Goal: Task Accomplishment & Management: Manage account settings

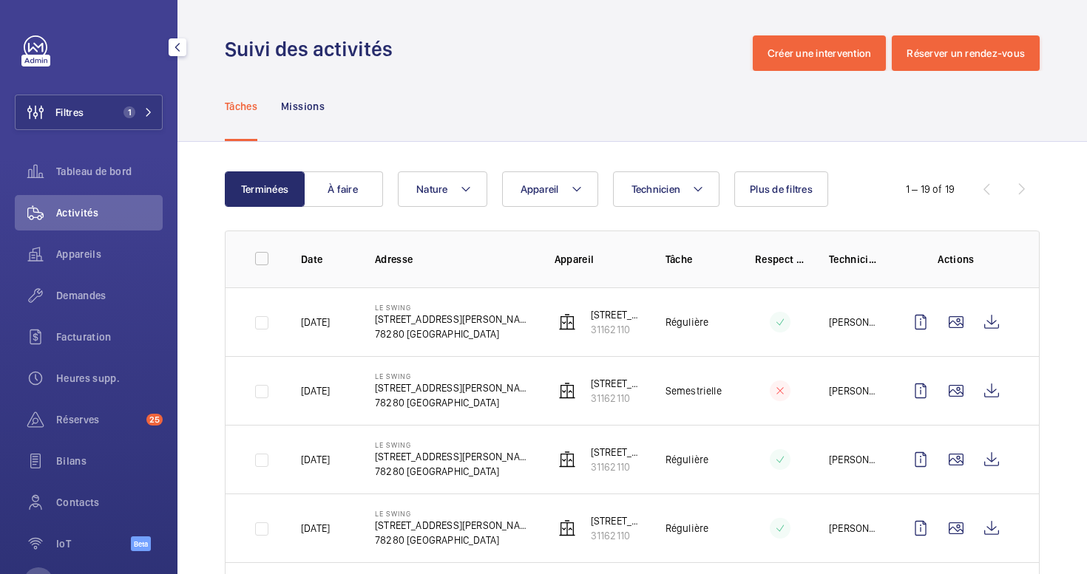
click at [70, 134] on div "Filtres 1 Tableau de bord Activités Appareils Demandes Facturation Heures supp.…" at bounding box center [89, 301] width 148 height 532
click at [79, 123] on span "Filtres" at bounding box center [50, 112] width 68 height 35
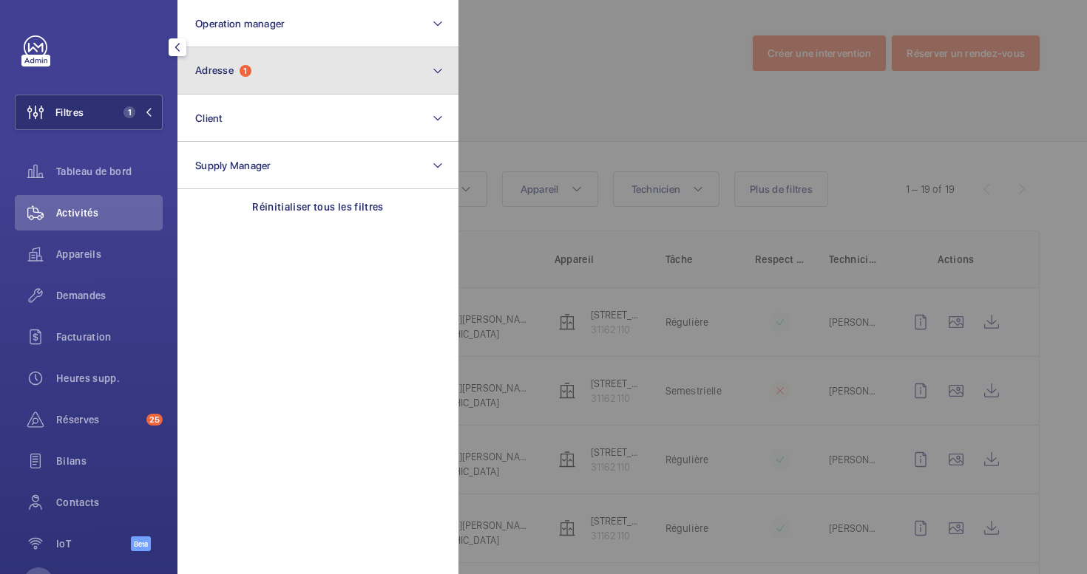
click at [273, 84] on button "Adresse 1" at bounding box center [317, 70] width 281 height 47
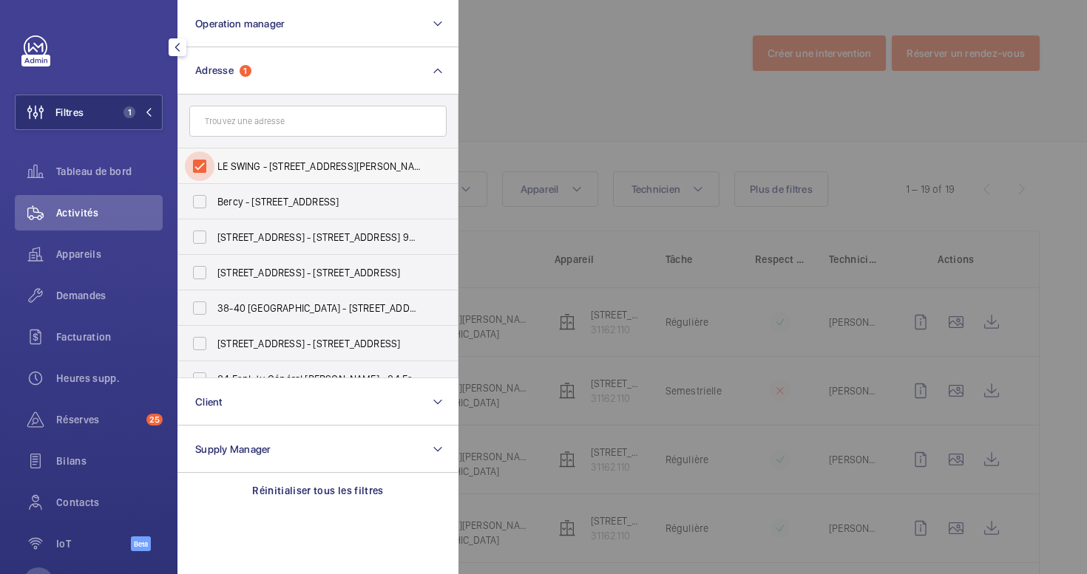
click at [198, 172] on input "LE SWING - [STREET_ADDRESS][PERSON_NAME]" at bounding box center [200, 167] width 30 height 30
checkbox input "false"
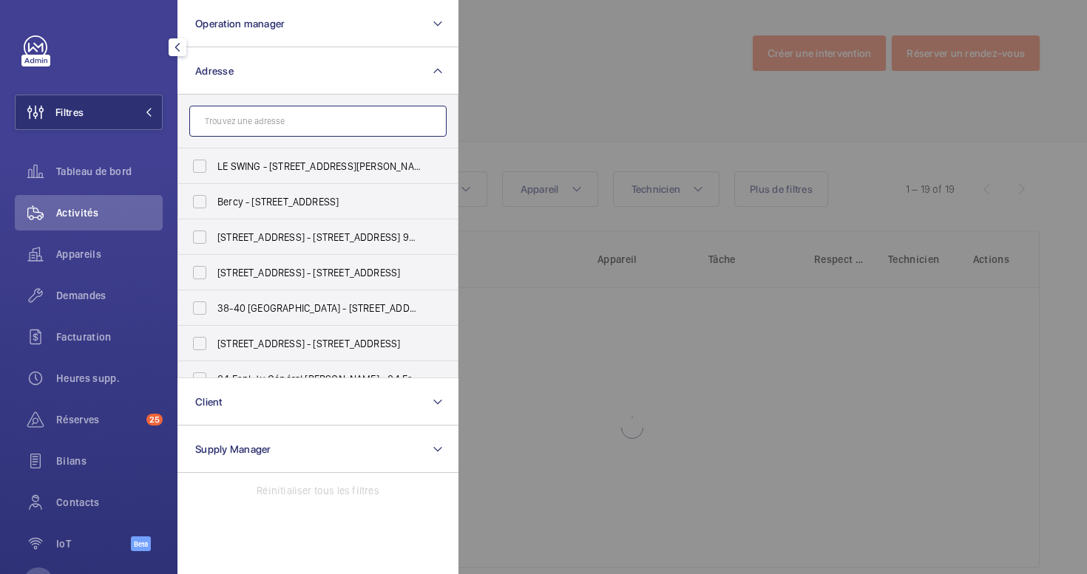
click at [240, 118] on input "text" at bounding box center [317, 121] width 257 height 31
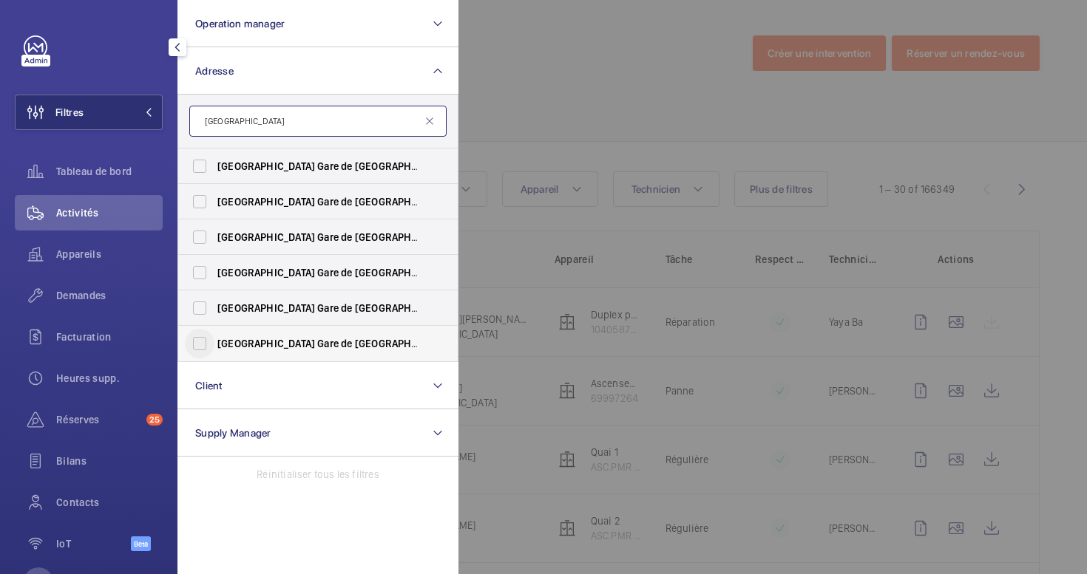
type input "[GEOGRAPHIC_DATA]"
click at [202, 345] on input "[GEOGRAPHIC_DATA] - [GEOGRAPHIC_DATA][PERSON_NAME]" at bounding box center [200, 344] width 30 height 30
checkbox input "true"
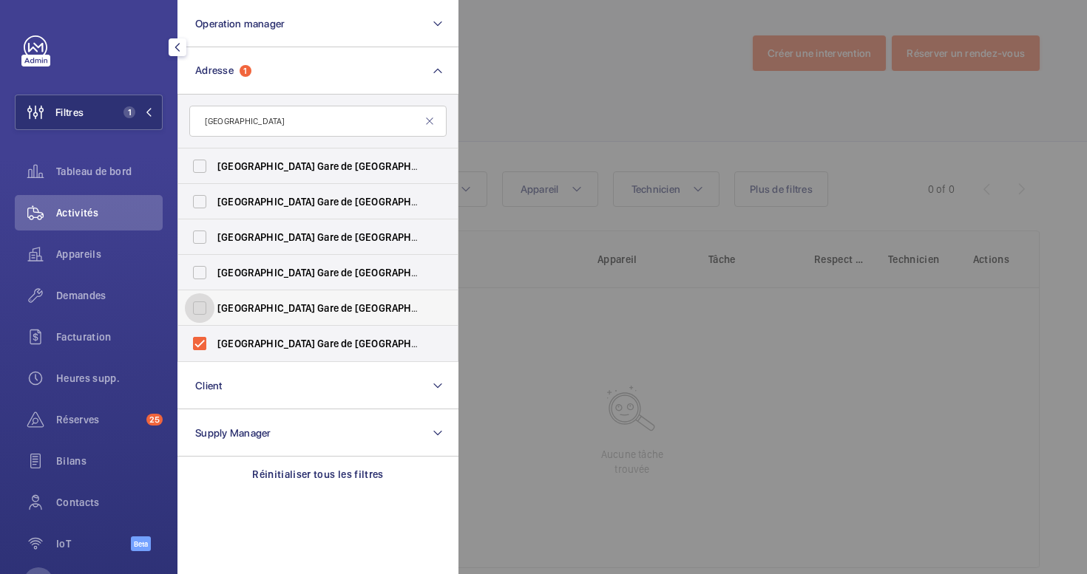
click at [202, 300] on input "[GEOGRAPHIC_DATA] - [GEOGRAPHIC_DATA][PERSON_NAME]" at bounding box center [200, 309] width 30 height 30
checkbox input "true"
click at [201, 271] on input "[GEOGRAPHIC_DATA] - [GEOGRAPHIC_DATA][PERSON_NAME]" at bounding box center [200, 273] width 30 height 30
checkbox input "true"
click at [201, 248] on input "[GEOGRAPHIC_DATA] - [GEOGRAPHIC_DATA][PERSON_NAME]" at bounding box center [200, 238] width 30 height 30
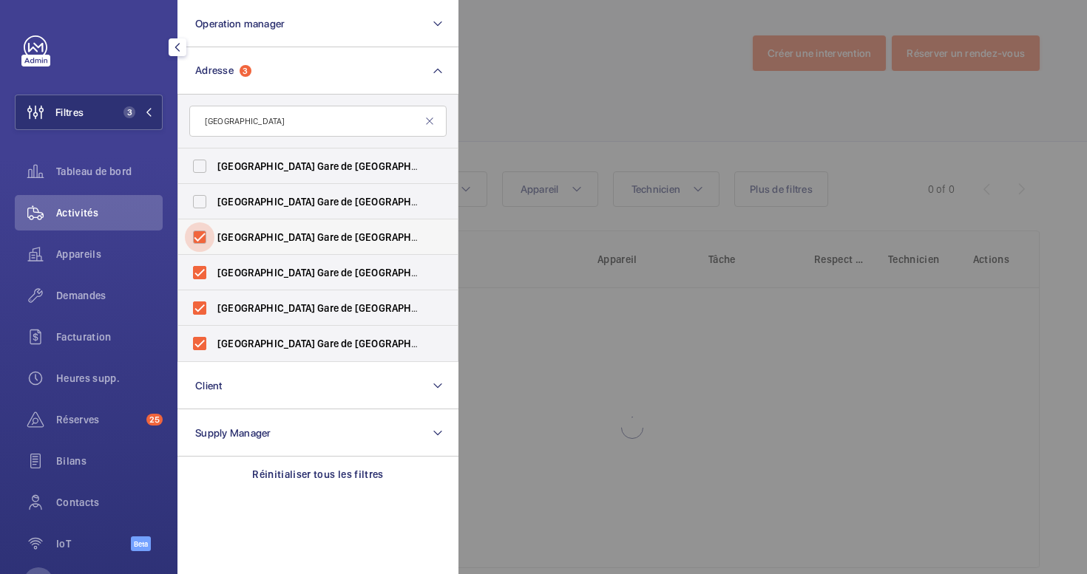
checkbox input "true"
click at [201, 217] on label "[GEOGRAPHIC_DATA] - [GEOGRAPHIC_DATA][PERSON_NAME]" at bounding box center [306, 201] width 257 height 35
click at [201, 217] on input "[GEOGRAPHIC_DATA] - [GEOGRAPHIC_DATA][PERSON_NAME]" at bounding box center [200, 202] width 30 height 30
checkbox input "true"
click at [196, 165] on input "[GEOGRAPHIC_DATA] - [GEOGRAPHIC_DATA][PERSON_NAME]" at bounding box center [200, 167] width 30 height 30
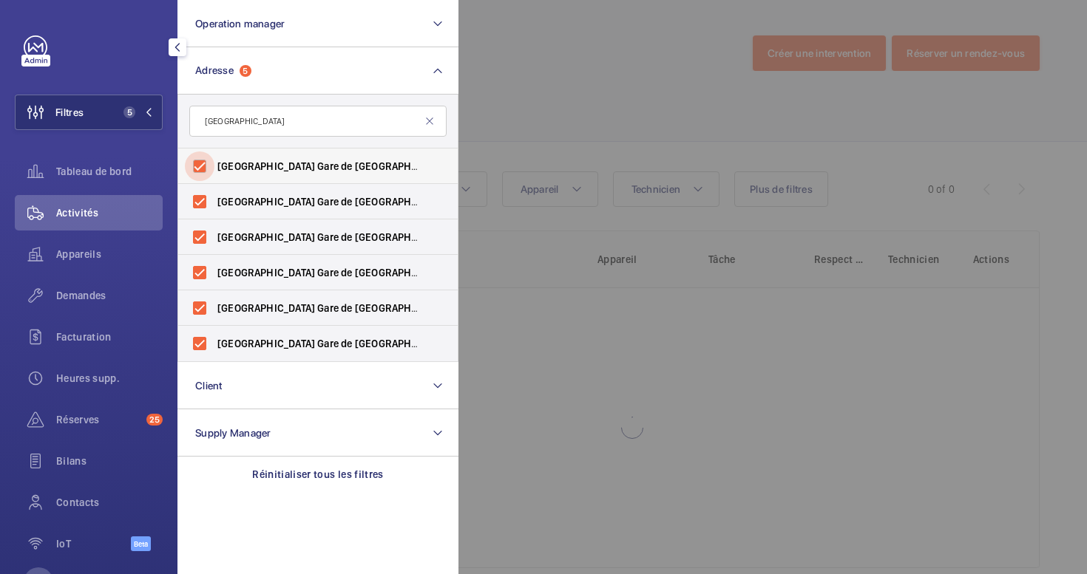
checkbox input "true"
click at [564, 69] on div at bounding box center [1001, 287] width 1087 height 574
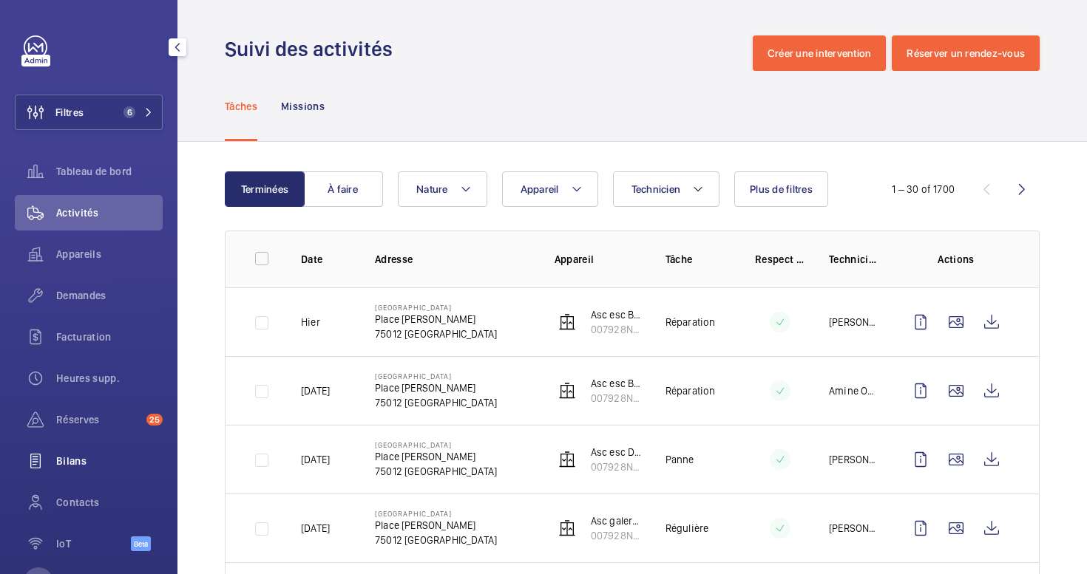
scroll to position [39, 0]
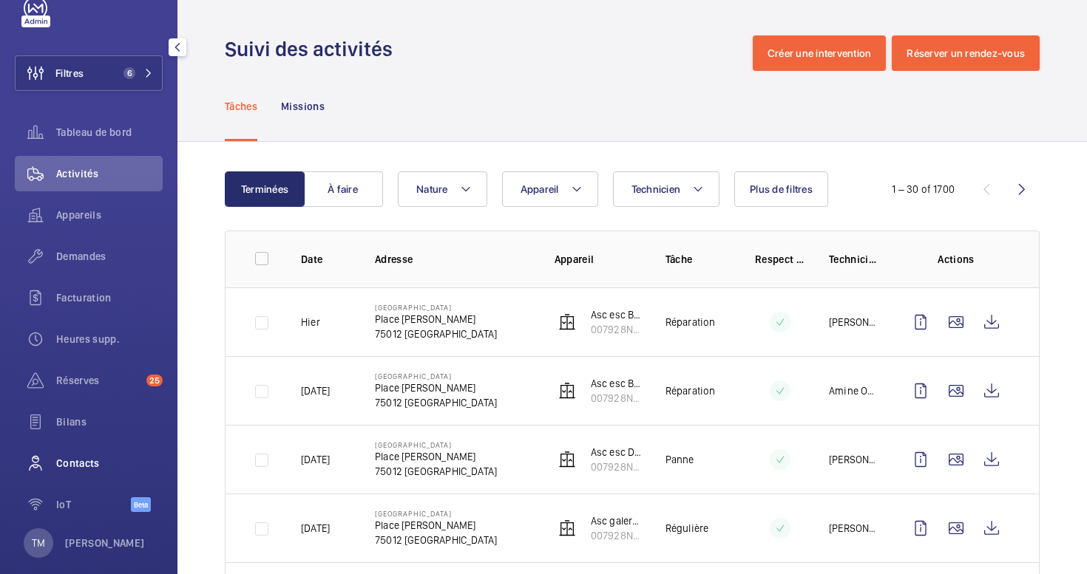
click at [67, 464] on span "Contacts" at bounding box center [109, 463] width 106 height 15
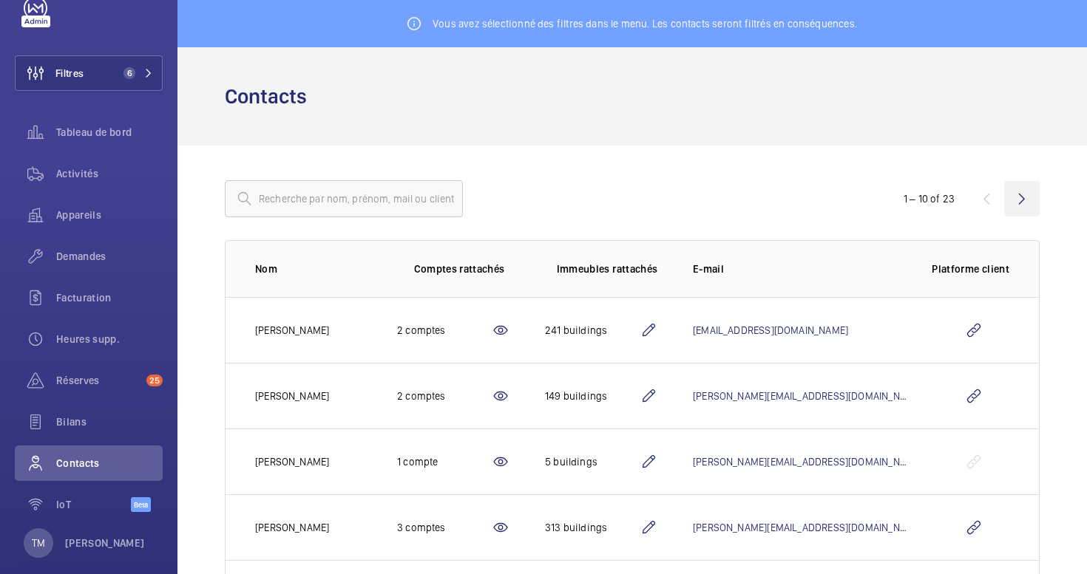
click at [1025, 203] on wm-front-icon-button at bounding box center [1021, 198] width 35 height 35
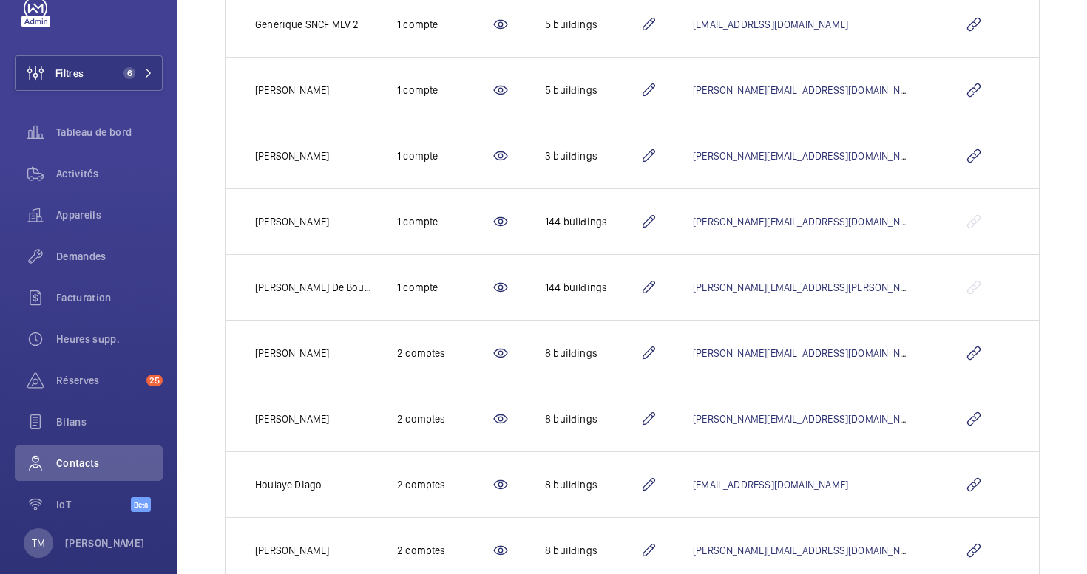
scroll to position [384, 0]
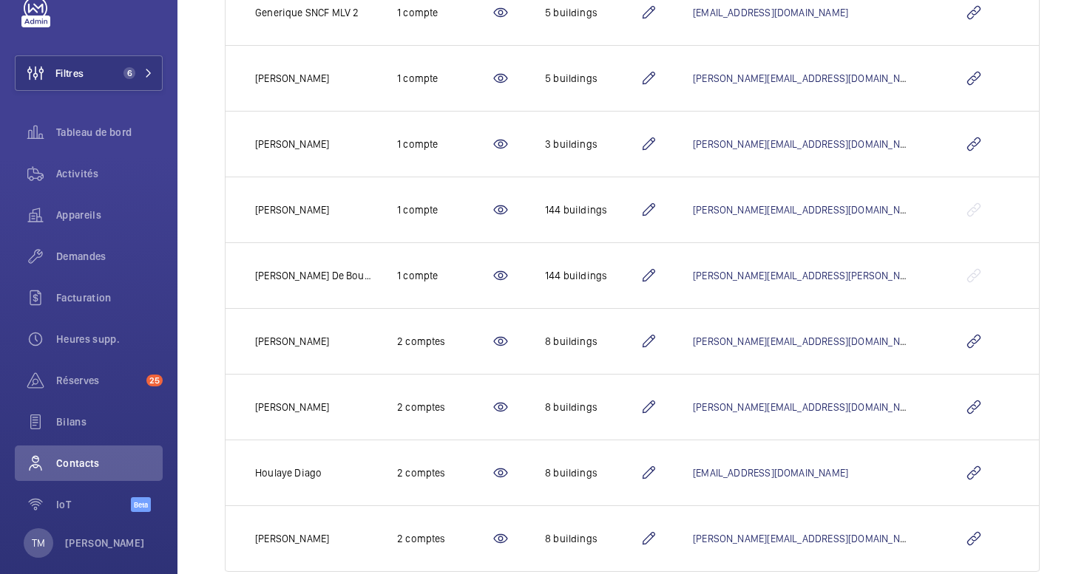
click at [506, 410] on mat-icon at bounding box center [501, 407] width 18 height 18
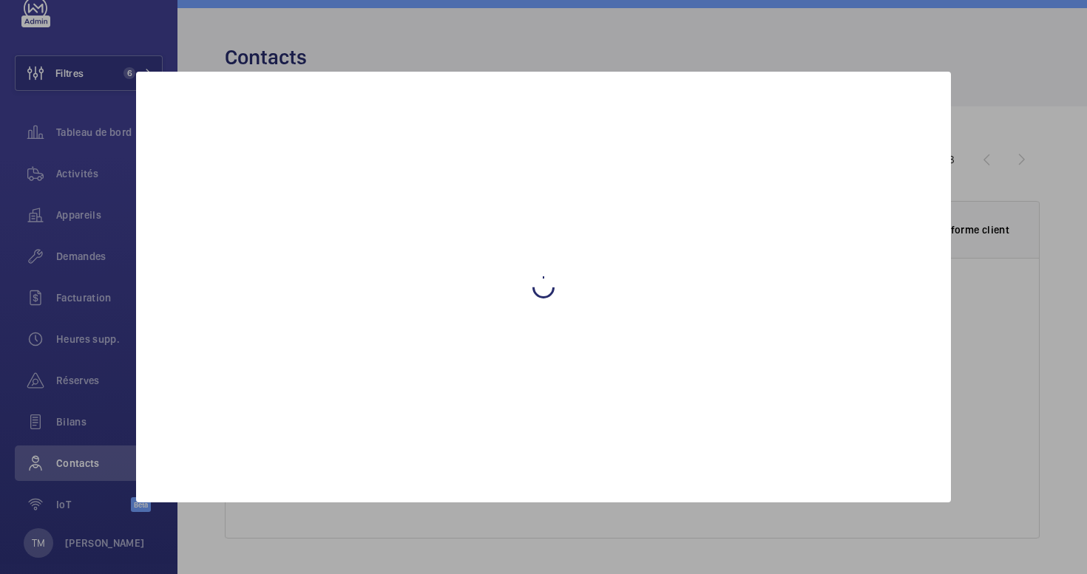
scroll to position [384, 0]
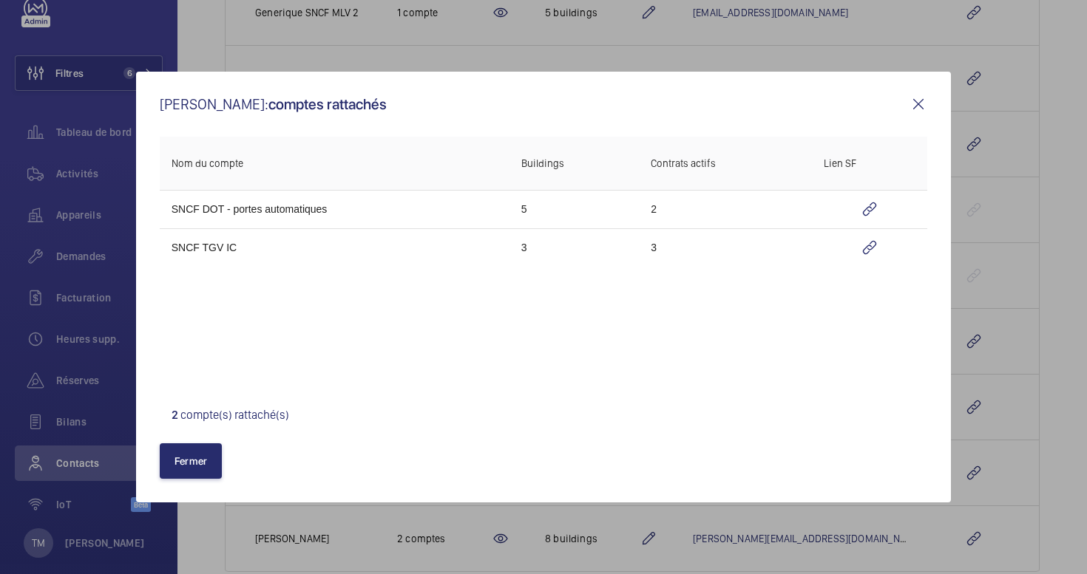
click at [922, 106] on mat-icon at bounding box center [918, 104] width 18 height 18
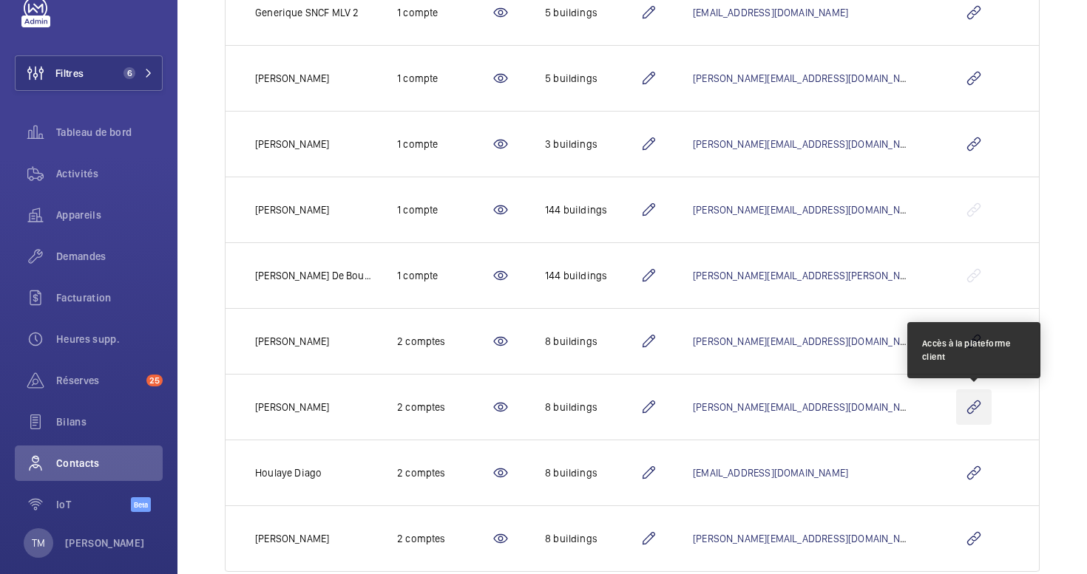
click at [974, 401] on wm-front-icon-button at bounding box center [973, 407] width 35 height 35
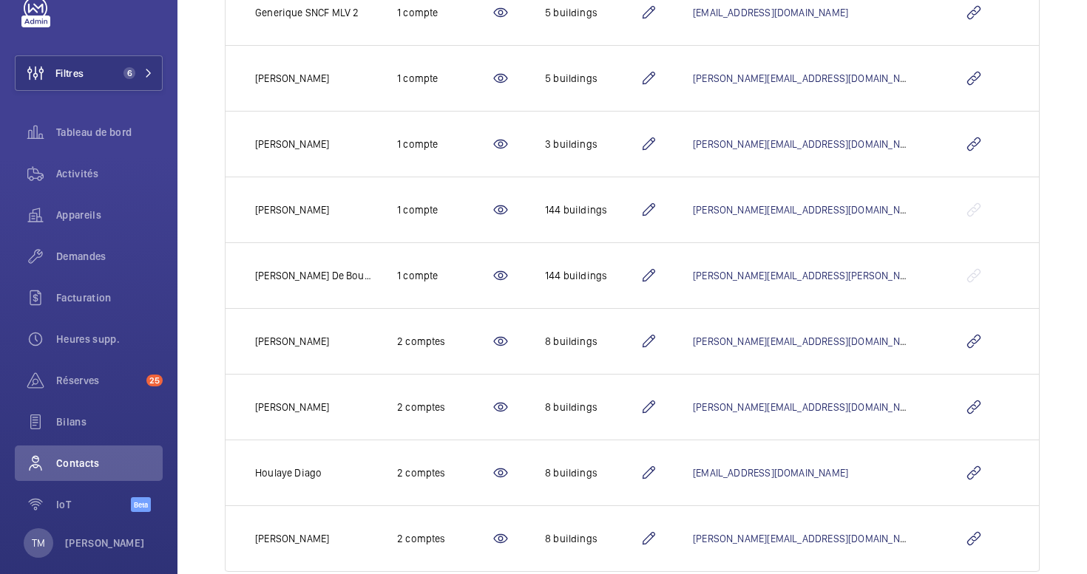
click at [653, 341] on mat-icon at bounding box center [649, 342] width 18 height 18
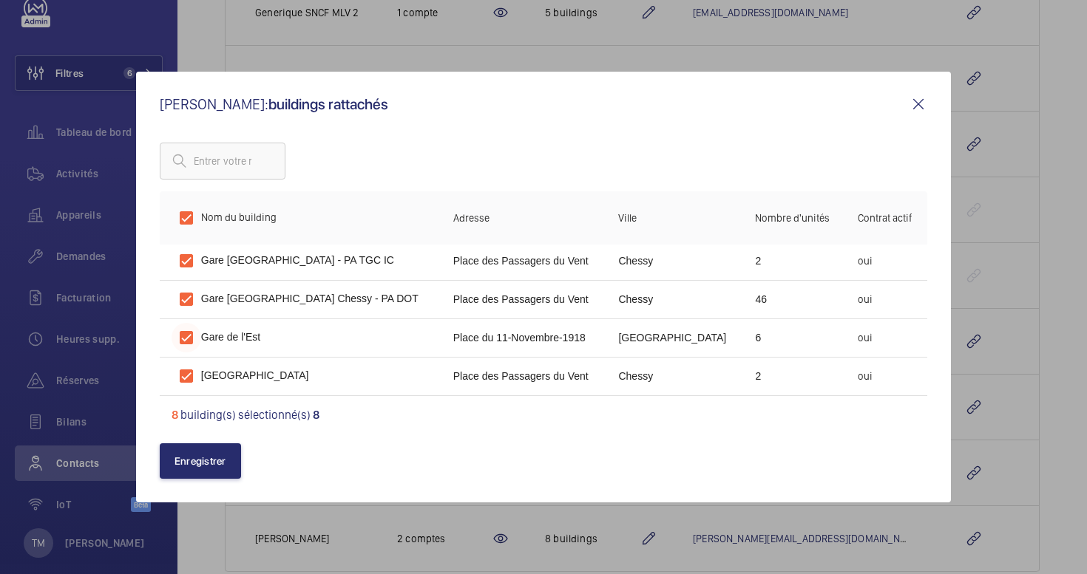
scroll to position [120, 0]
click at [189, 307] on input "checkbox" at bounding box center [187, 298] width 30 height 30
checkbox input "false"
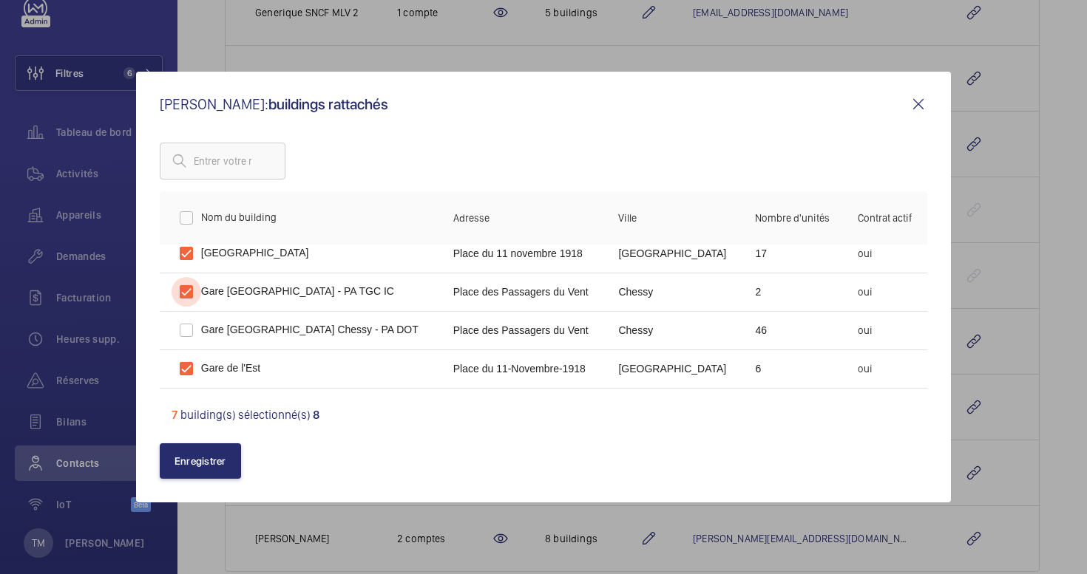
click at [186, 293] on input "checkbox" at bounding box center [187, 292] width 30 height 30
checkbox input "false"
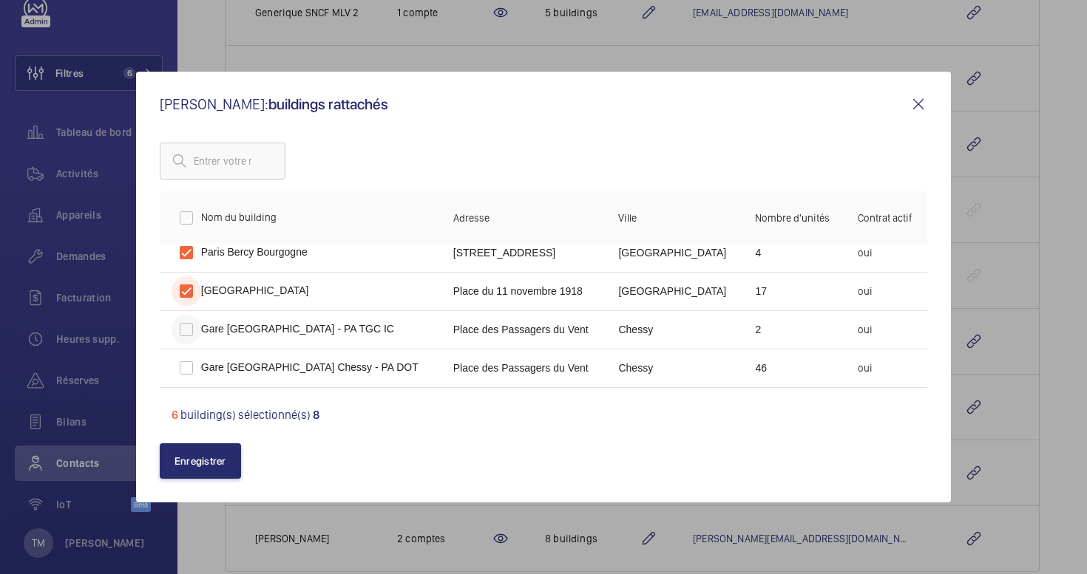
click at [186, 293] on input "checkbox" at bounding box center [187, 292] width 30 height 30
checkbox input "false"
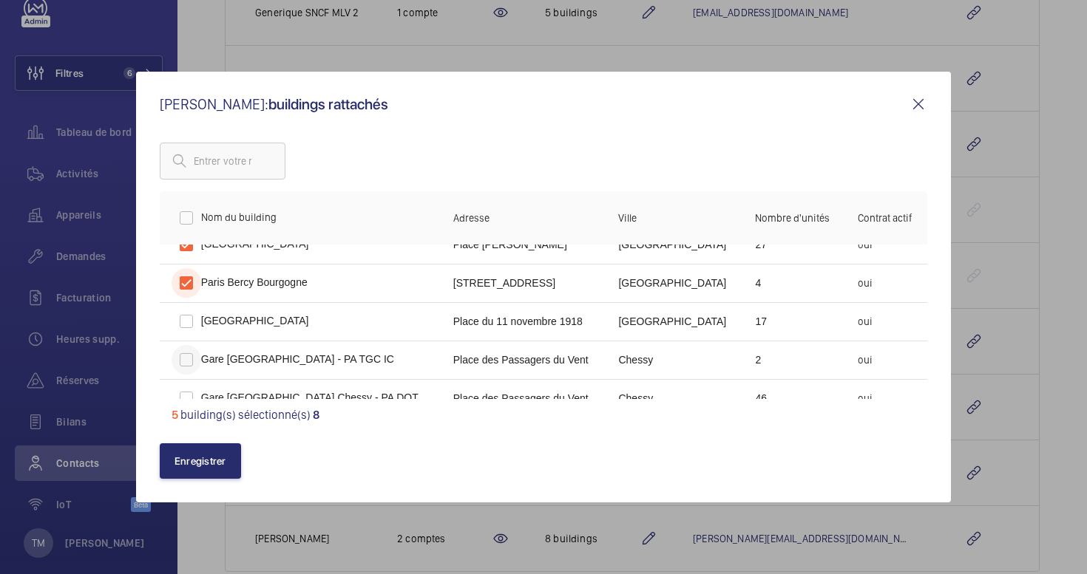
click at [186, 293] on input "checkbox" at bounding box center [187, 283] width 30 height 30
checkbox input "false"
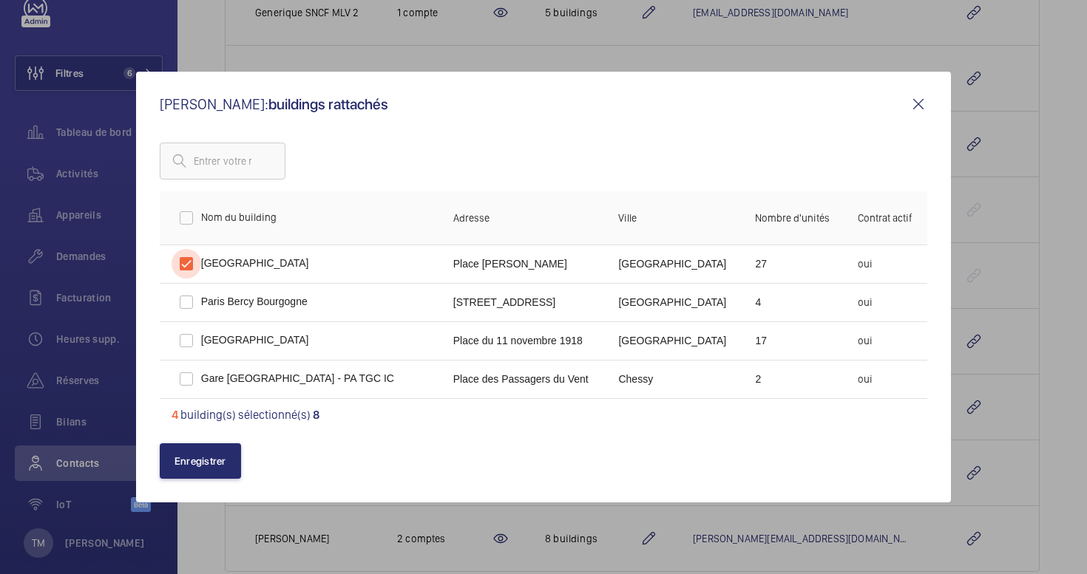
click at [186, 266] on input "checkbox" at bounding box center [187, 264] width 30 height 30
checkbox input "false"
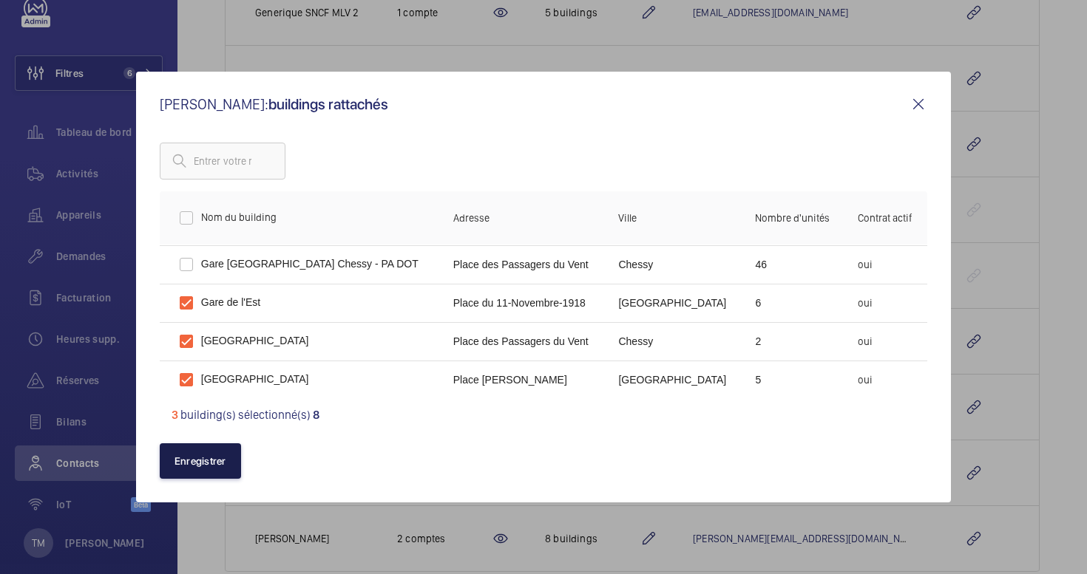
click at [190, 465] on button "Enregistrer" at bounding box center [200, 461] width 81 height 35
